Goal: Information Seeking & Learning: Learn about a topic

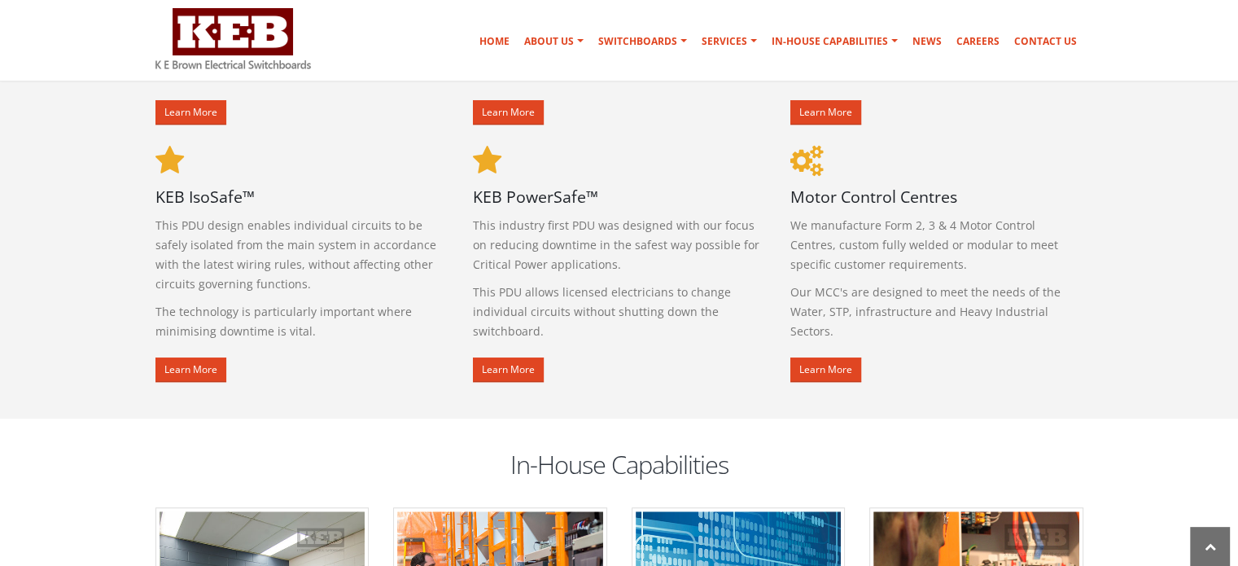
scroll to position [977, 0]
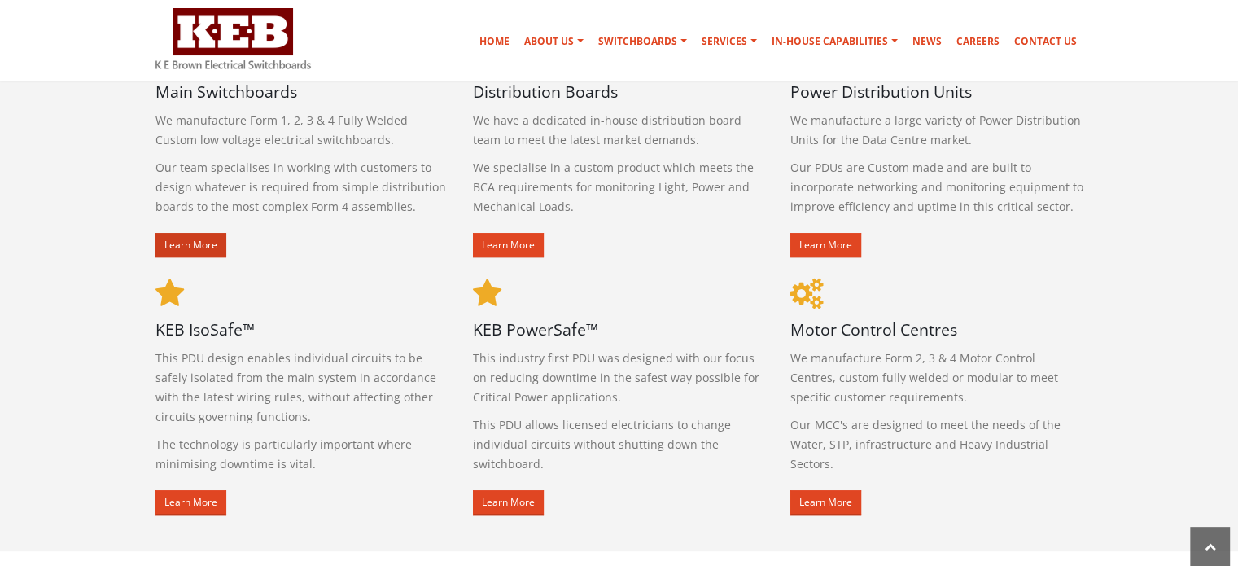
click at [179, 238] on link "Learn More" at bounding box center [190, 245] width 71 height 24
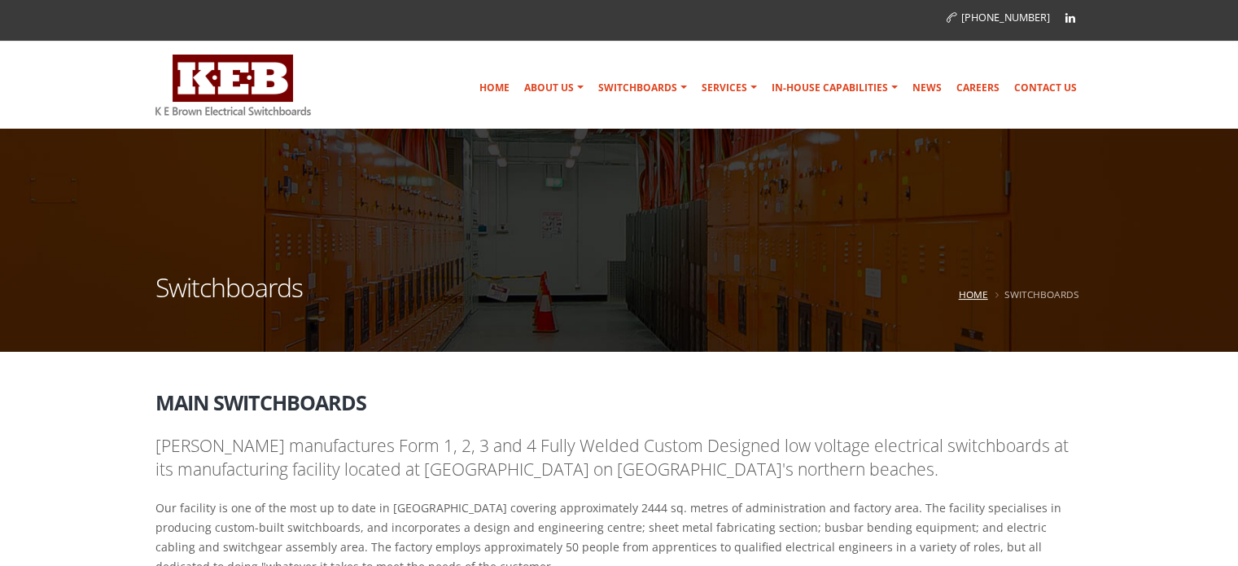
click at [964, 287] on link "Home" at bounding box center [973, 293] width 29 height 13
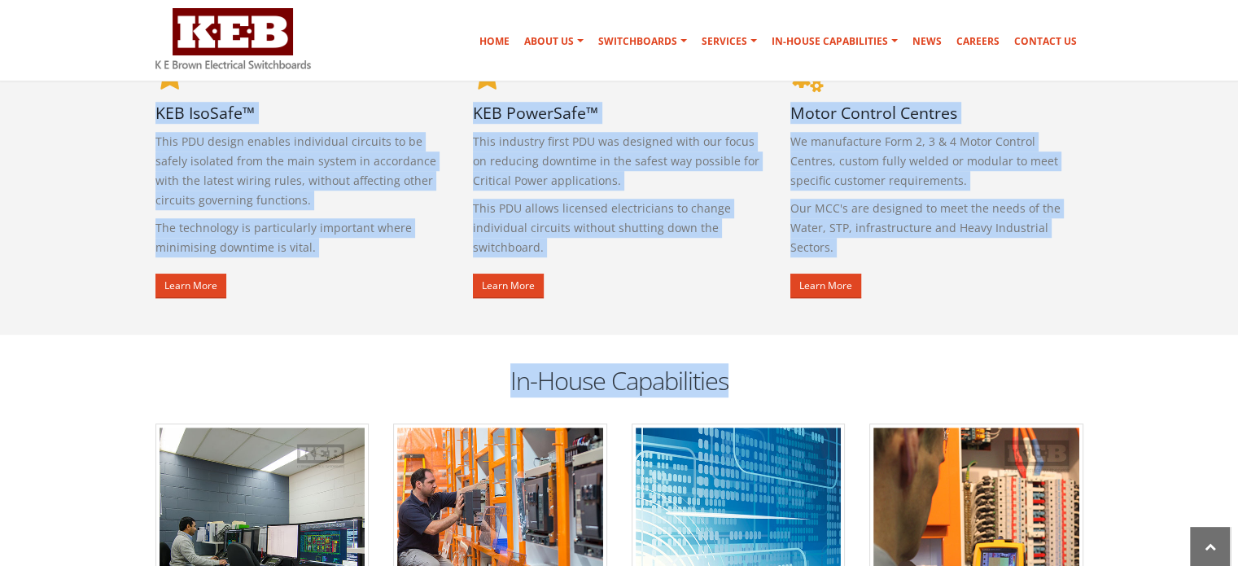
scroll to position [1221, 0]
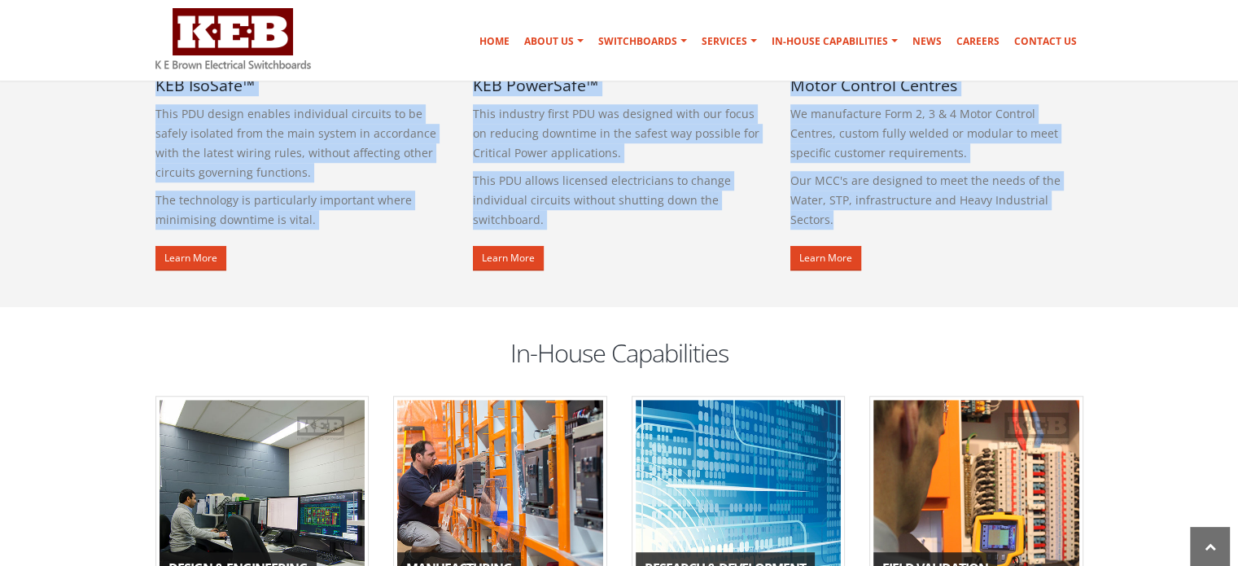
drag, startPoint x: 147, startPoint y: 247, endPoint x: 888, endPoint y: 227, distance: 741.0
click at [888, 227] on div "Our Products Main Switchboards We manufacture Form 1, 2, 3 & 4 Fully Welded Cus…" at bounding box center [619, 8] width 952 height 555
copy div "Main Switchboards We manufacture Form 1, 2, 3 & 4 Fully Welded Custom low volta…"
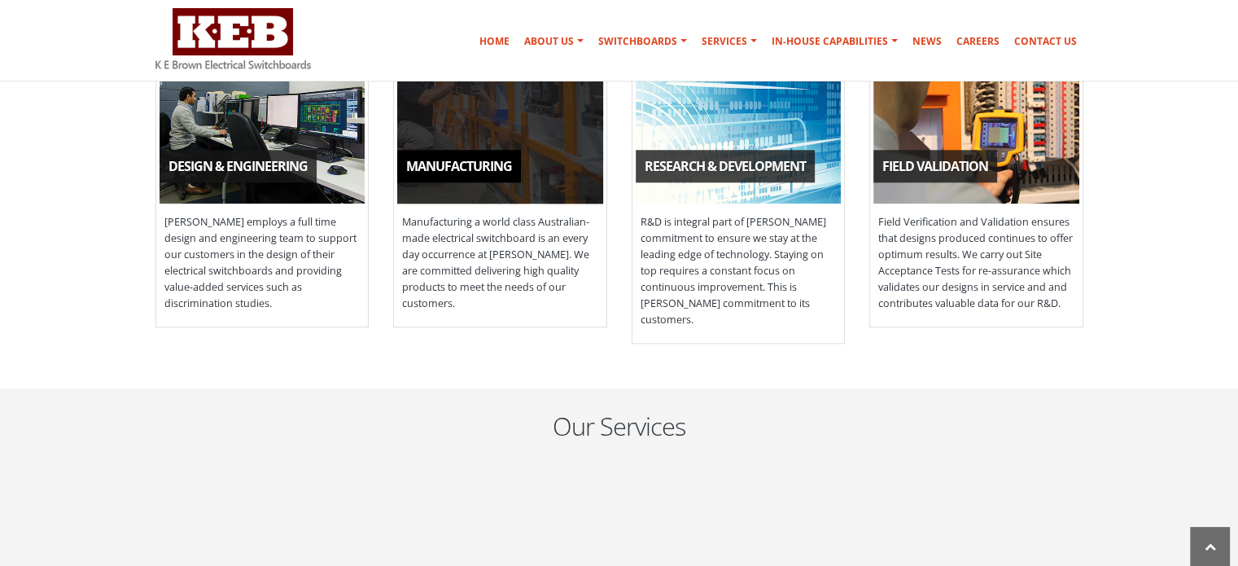
scroll to position [1628, 0]
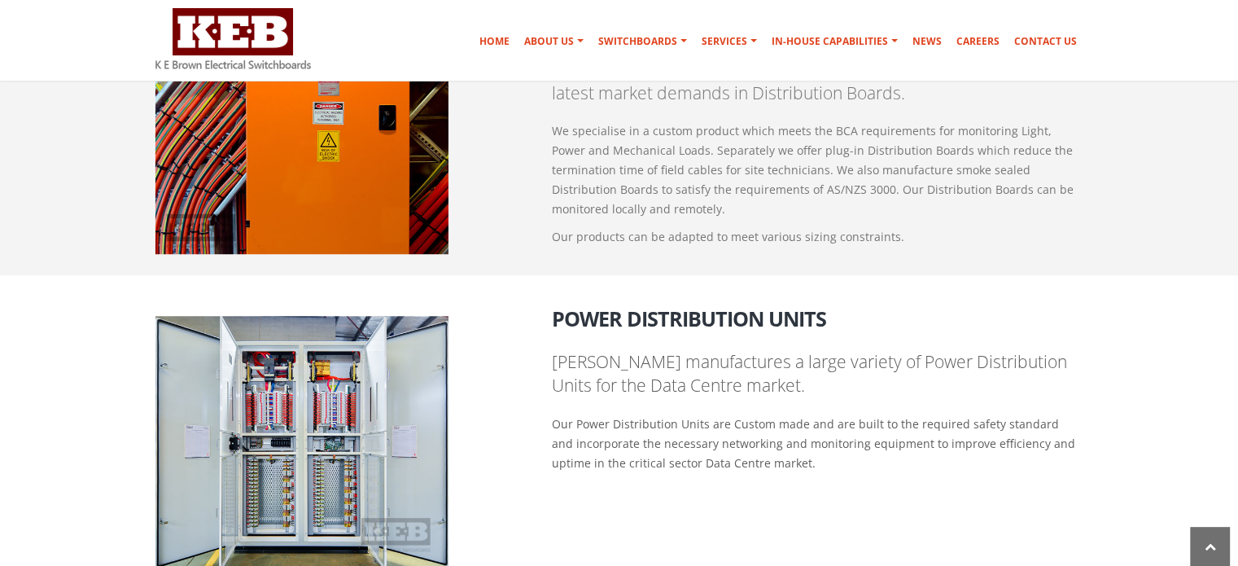
scroll to position [1377, 0]
